Goal: Navigation & Orientation: Find specific page/section

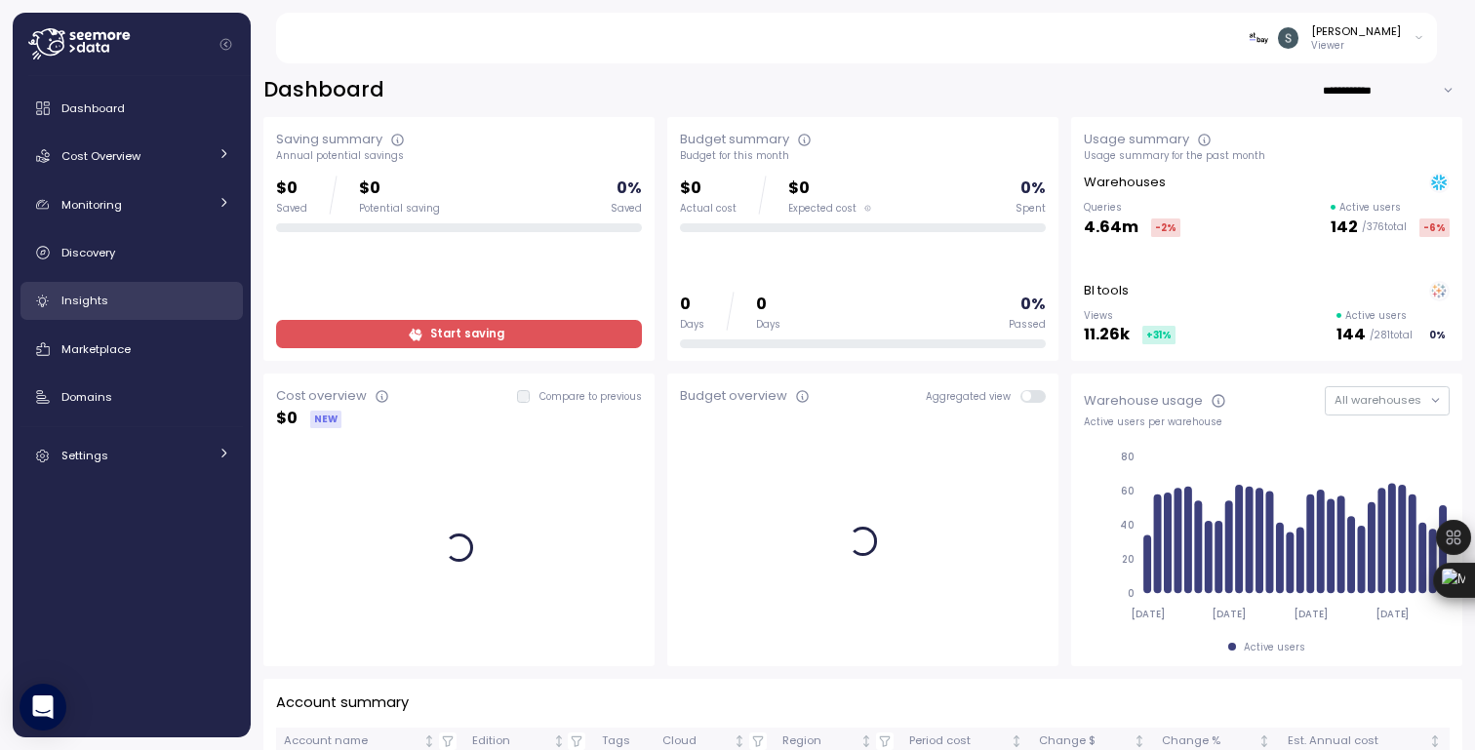
click at [98, 303] on span "Insights" at bounding box center [84, 301] width 47 height 16
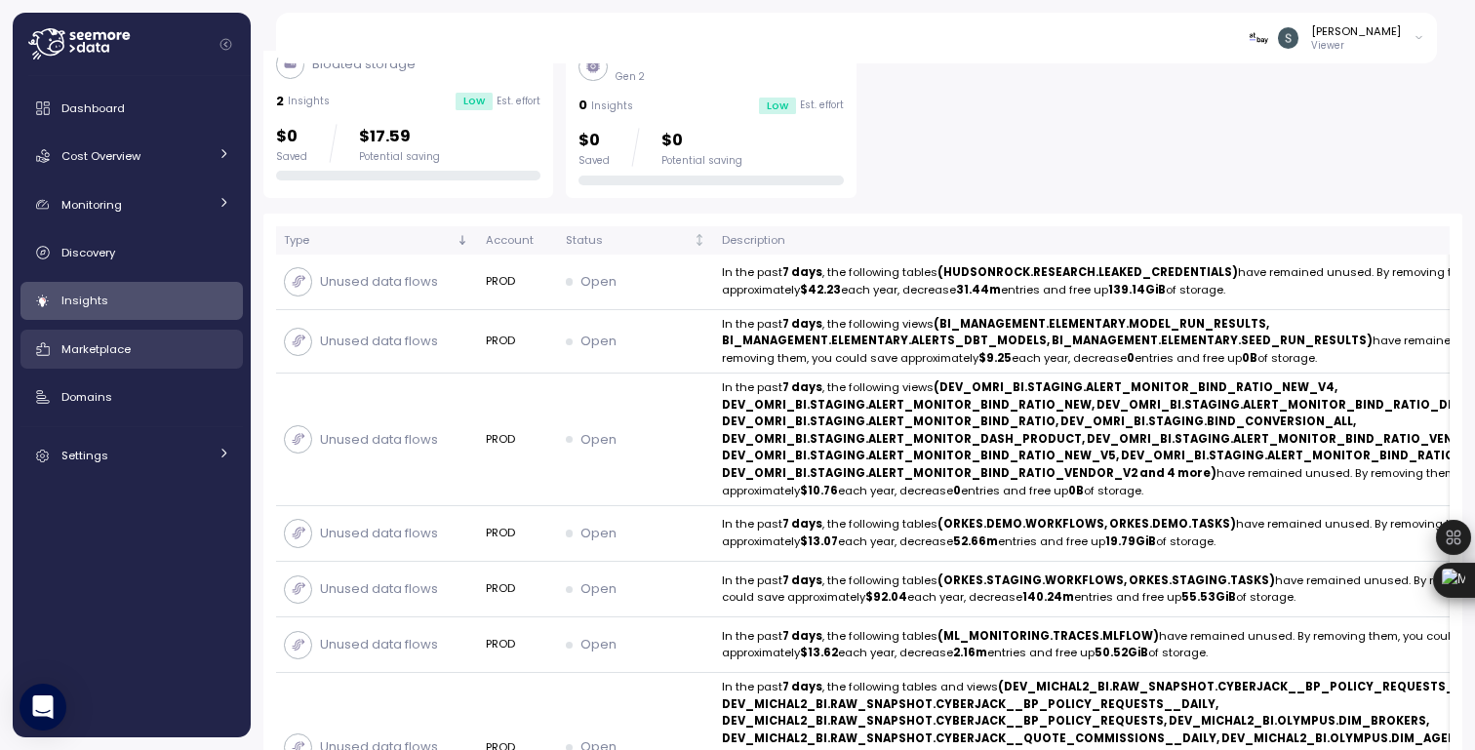
scroll to position [462, 0]
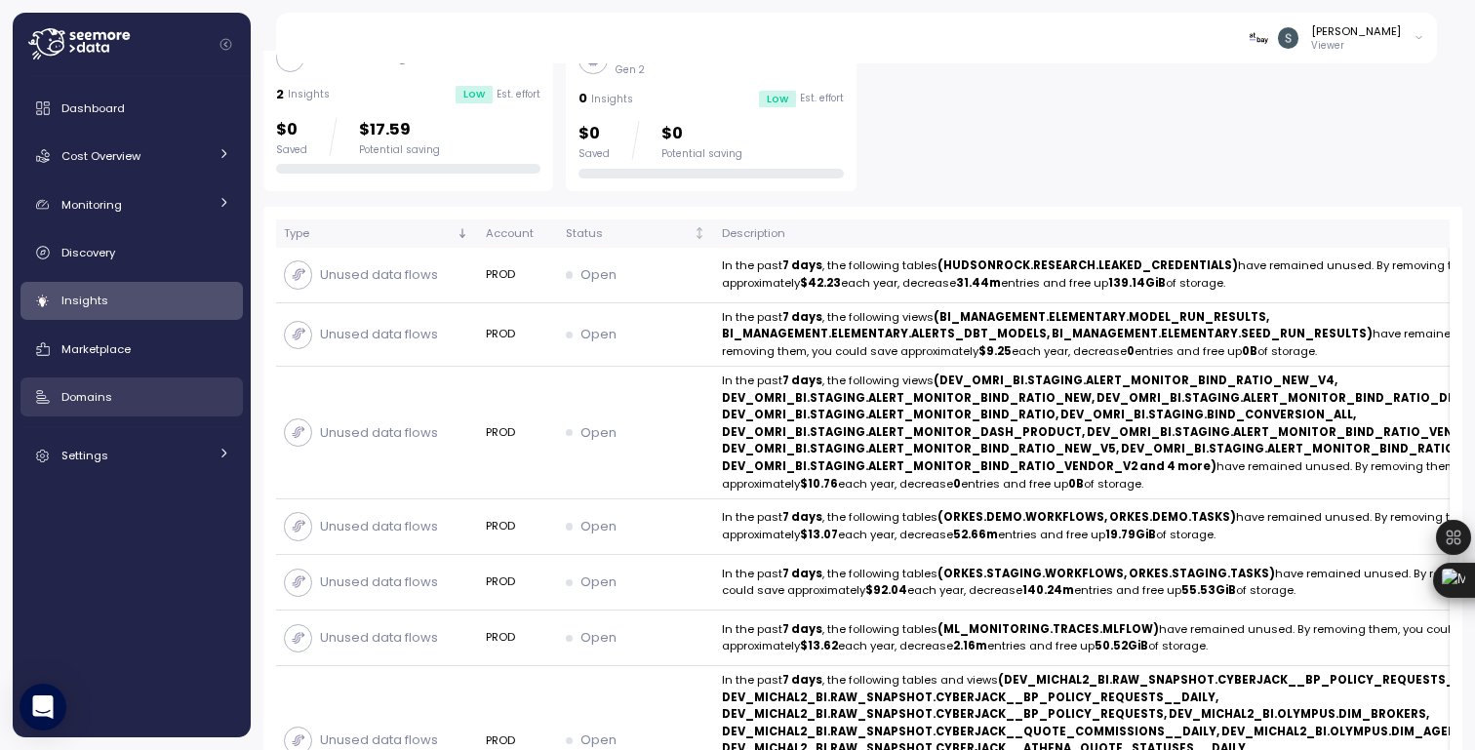
click at [86, 390] on span "Domains" at bounding box center [86, 397] width 51 height 16
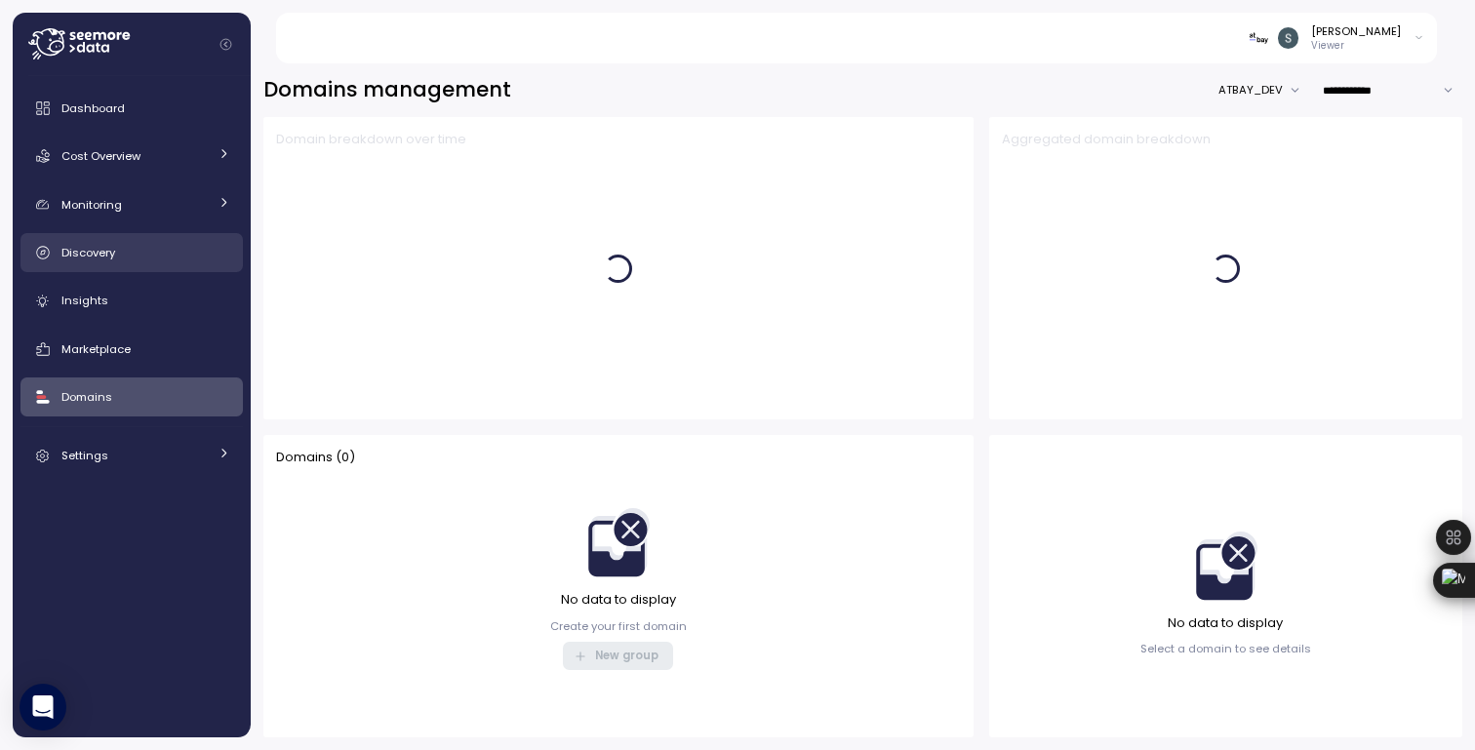
click at [96, 240] on link "Discovery" at bounding box center [131, 252] width 222 height 39
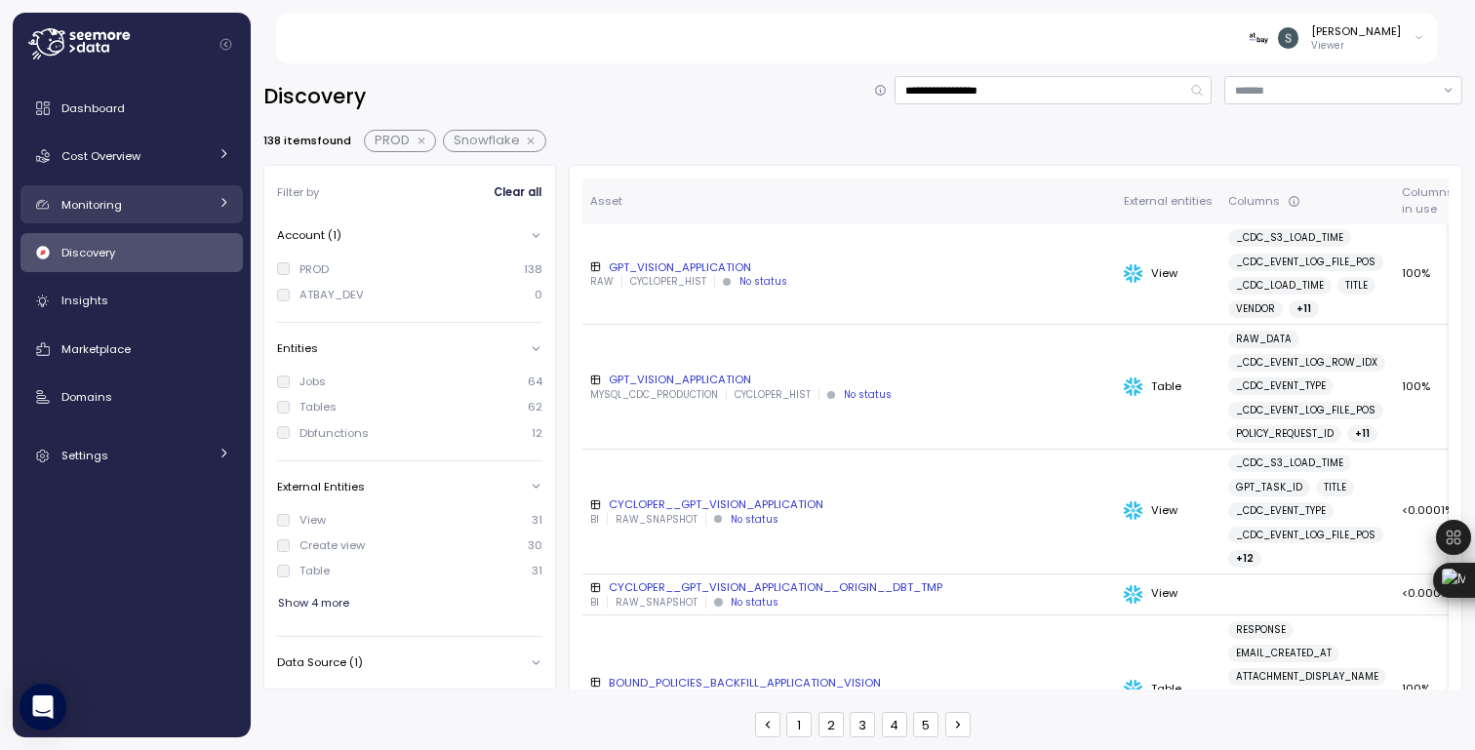
click at [107, 197] on span "Monitoring" at bounding box center [91, 205] width 60 height 16
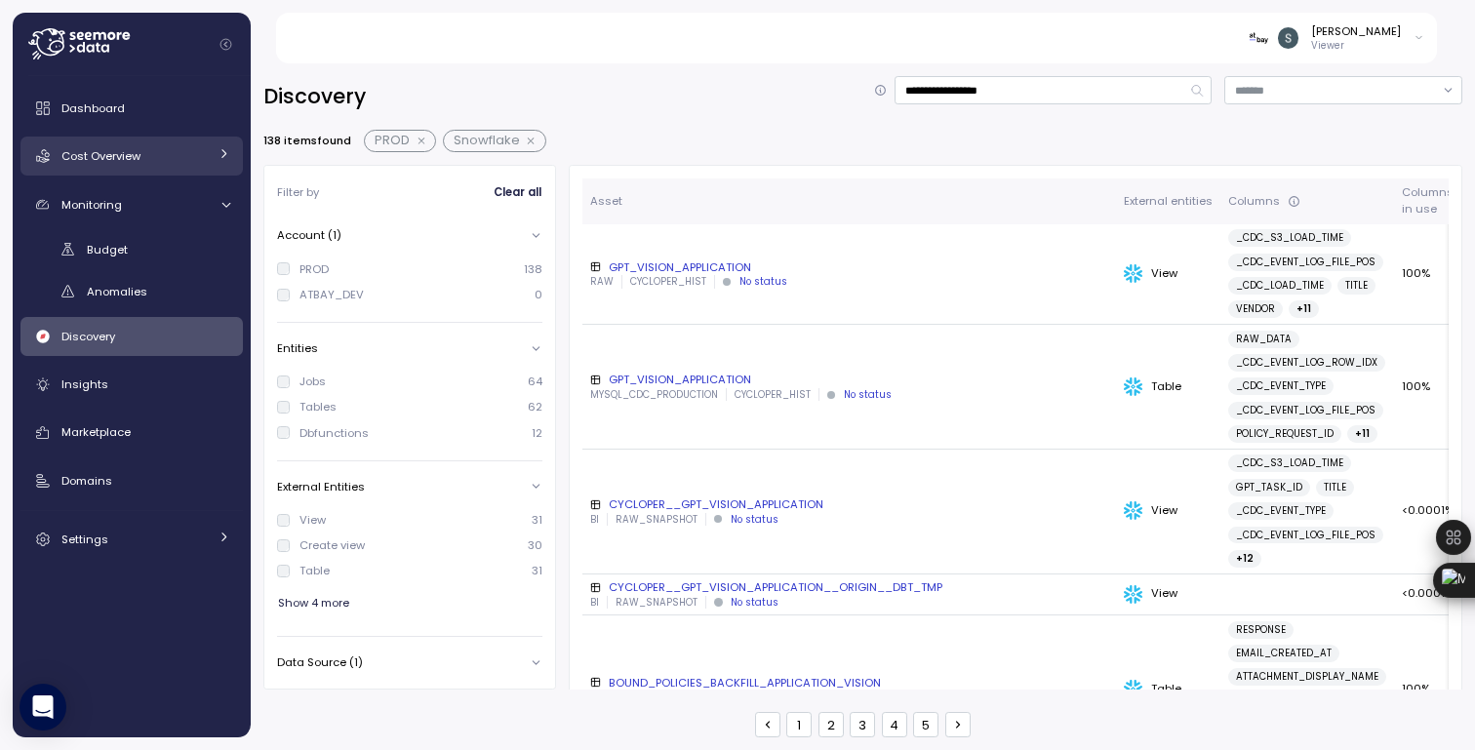
click at [109, 168] on link "Cost Overview" at bounding box center [131, 156] width 222 height 39
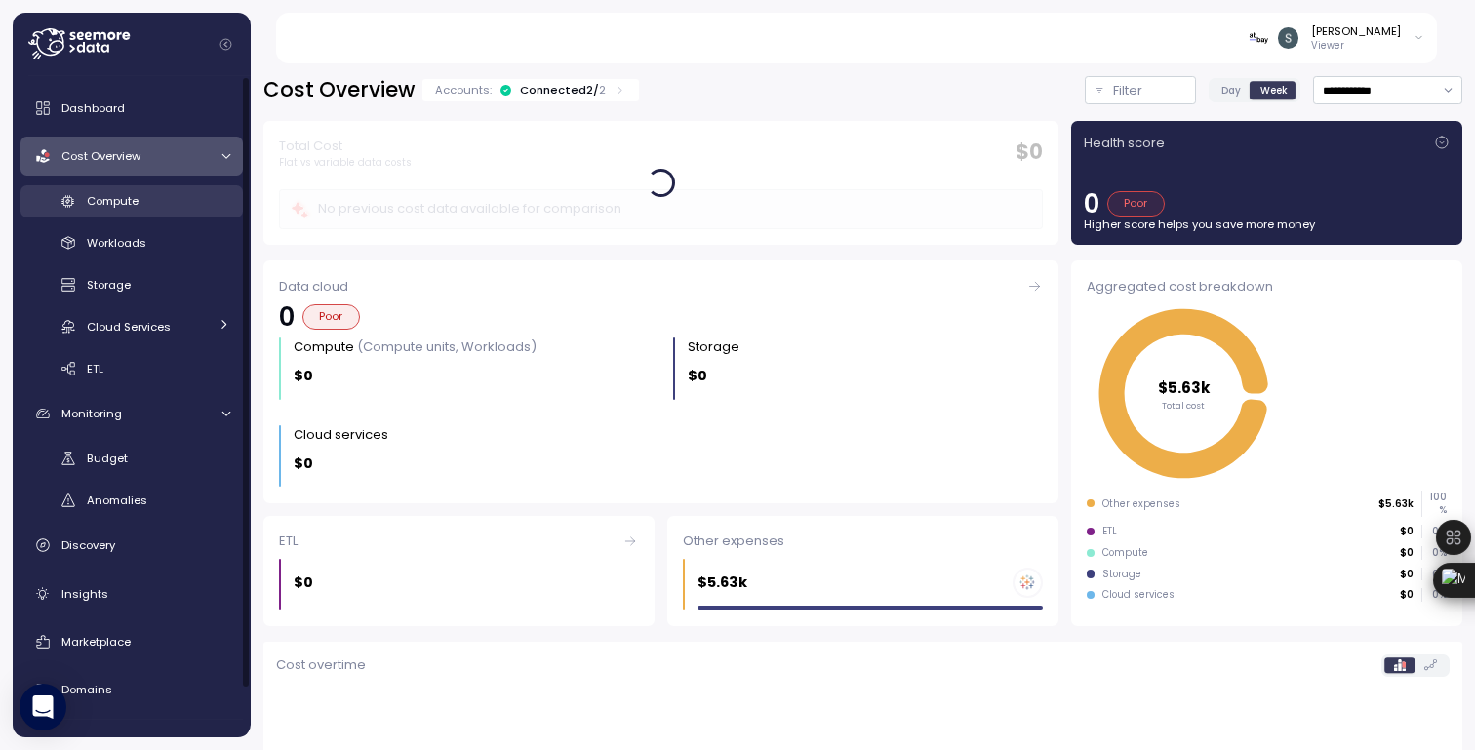
click at [110, 211] on link "Compute" at bounding box center [131, 201] width 222 height 32
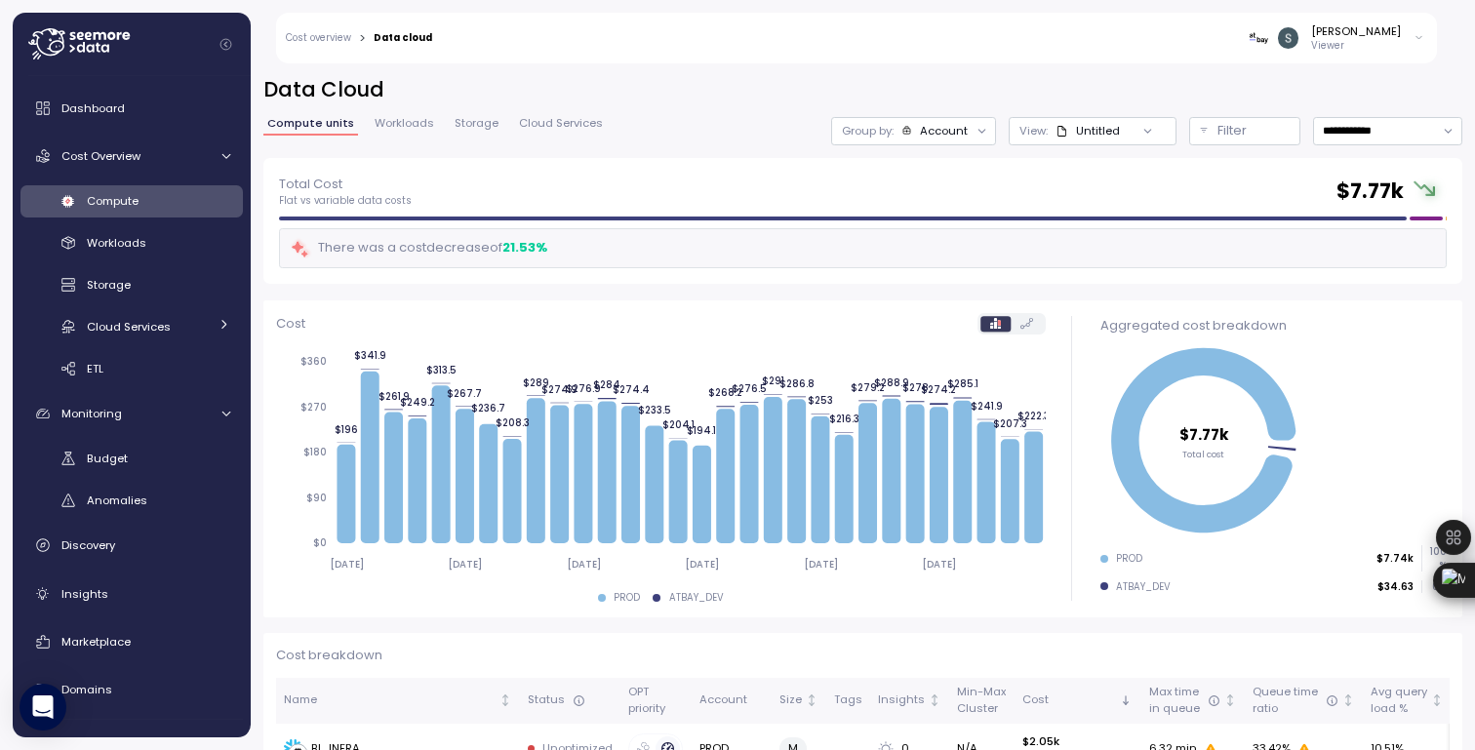
click at [554, 122] on span "Cloud Services" at bounding box center [561, 123] width 84 height 11
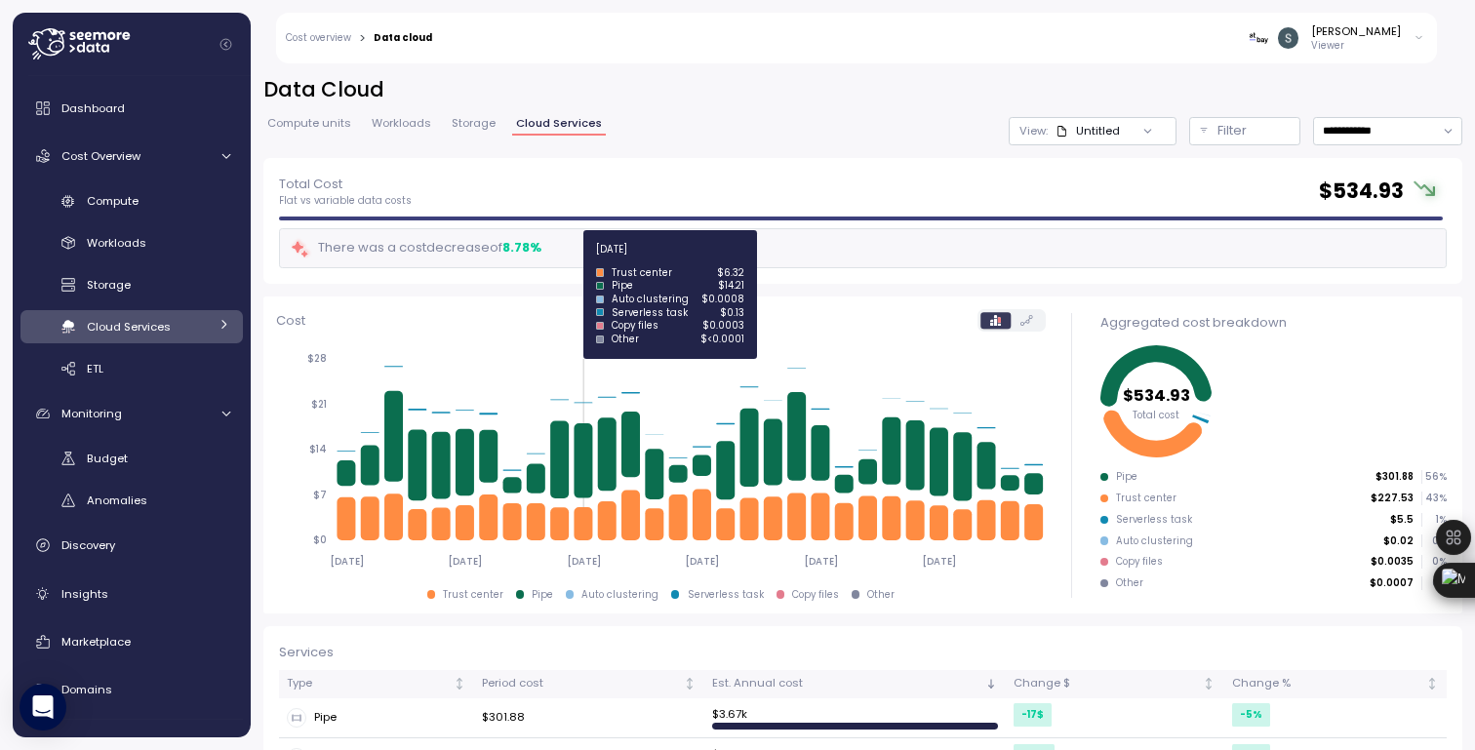
scroll to position [229, 0]
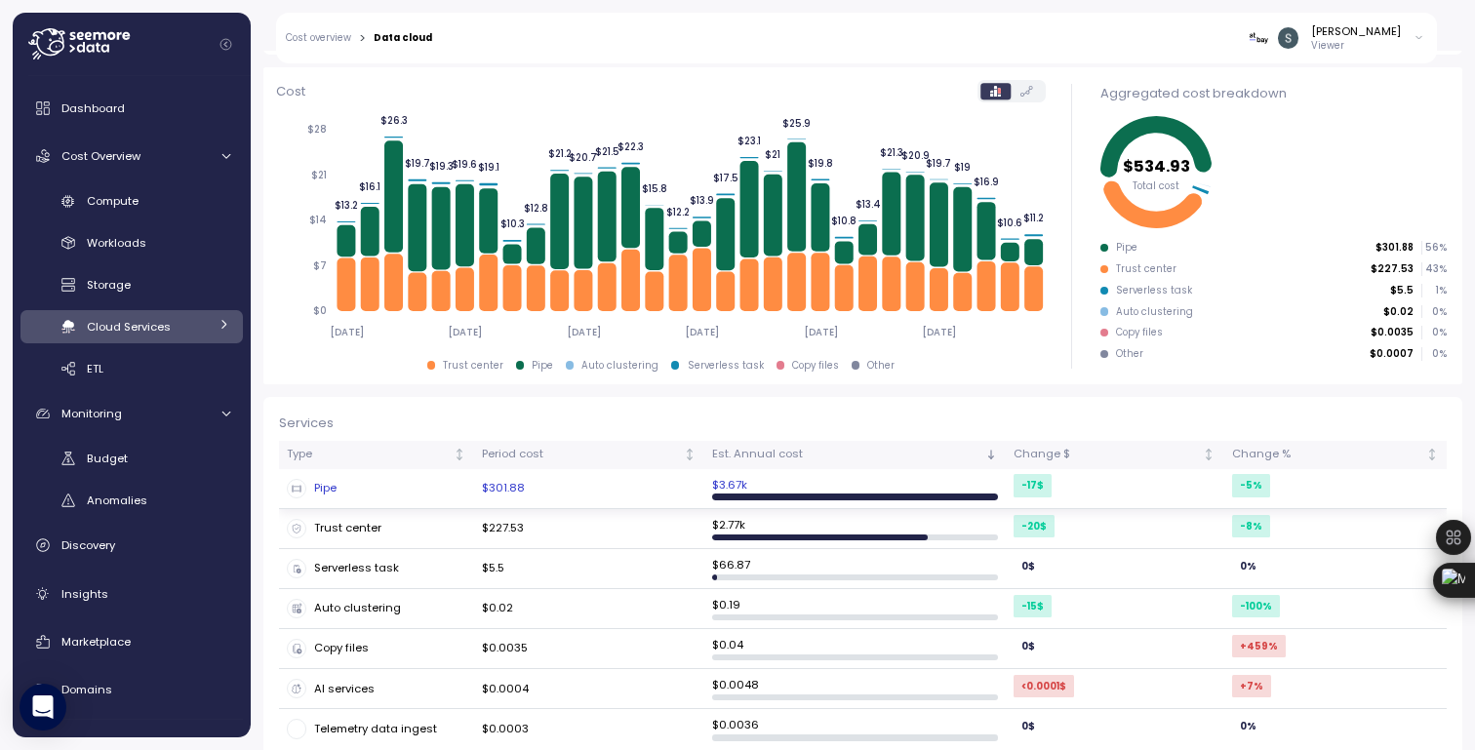
click at [328, 494] on div "Pipe" at bounding box center [376, 489] width 179 height 20
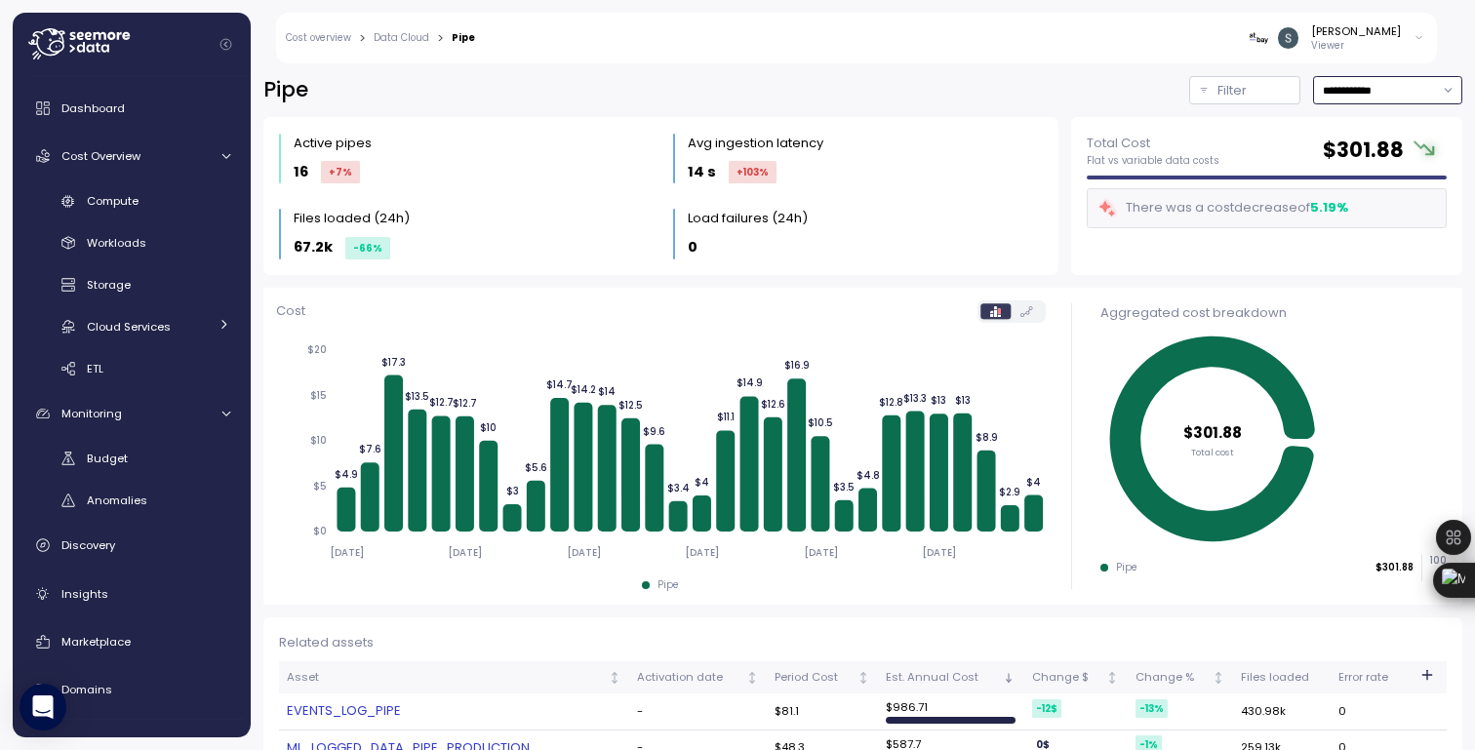
click at [1431, 84] on input "**********" at bounding box center [1387, 90] width 149 height 28
click at [1113, 74] on div "**********" at bounding box center [863, 400] width 1224 height 699
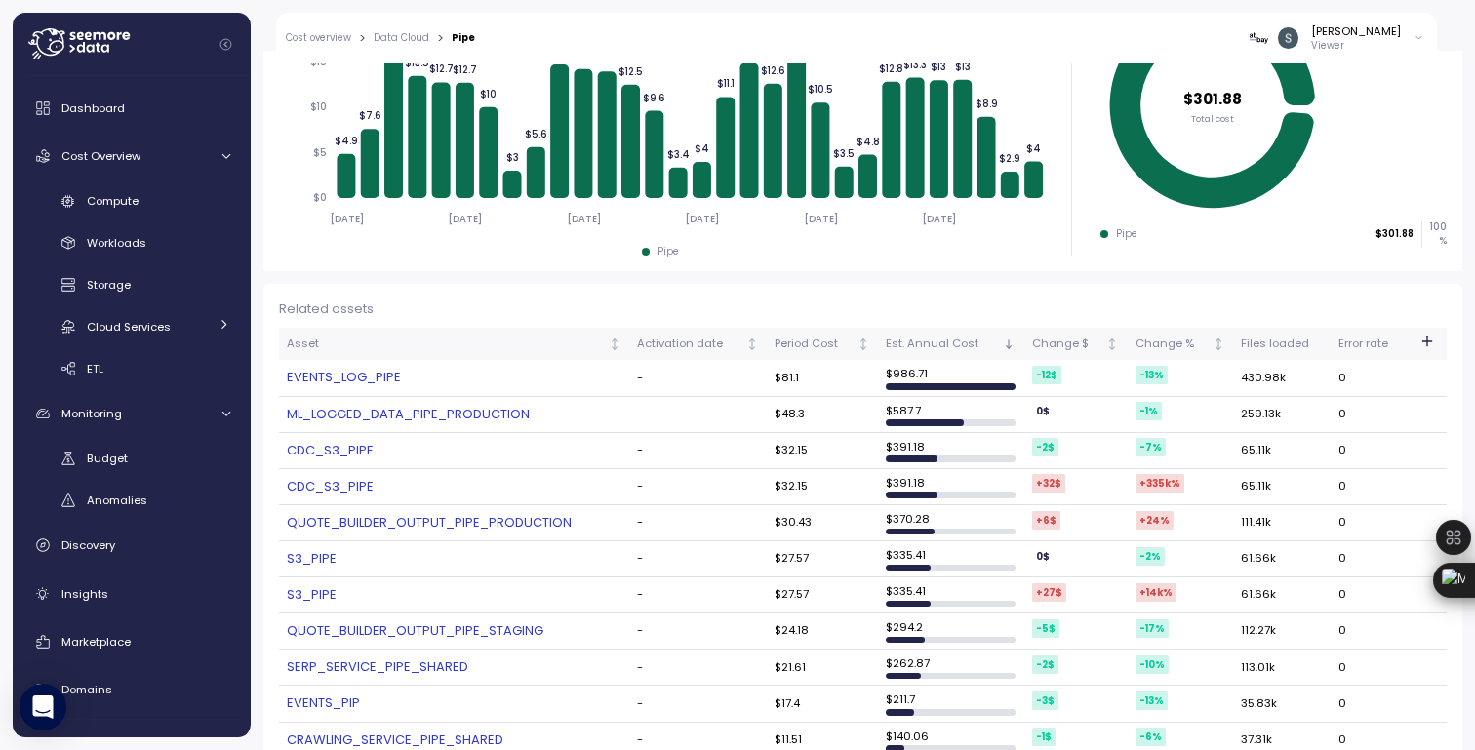
scroll to position [344, 0]
